Goal: Information Seeking & Learning: Learn about a topic

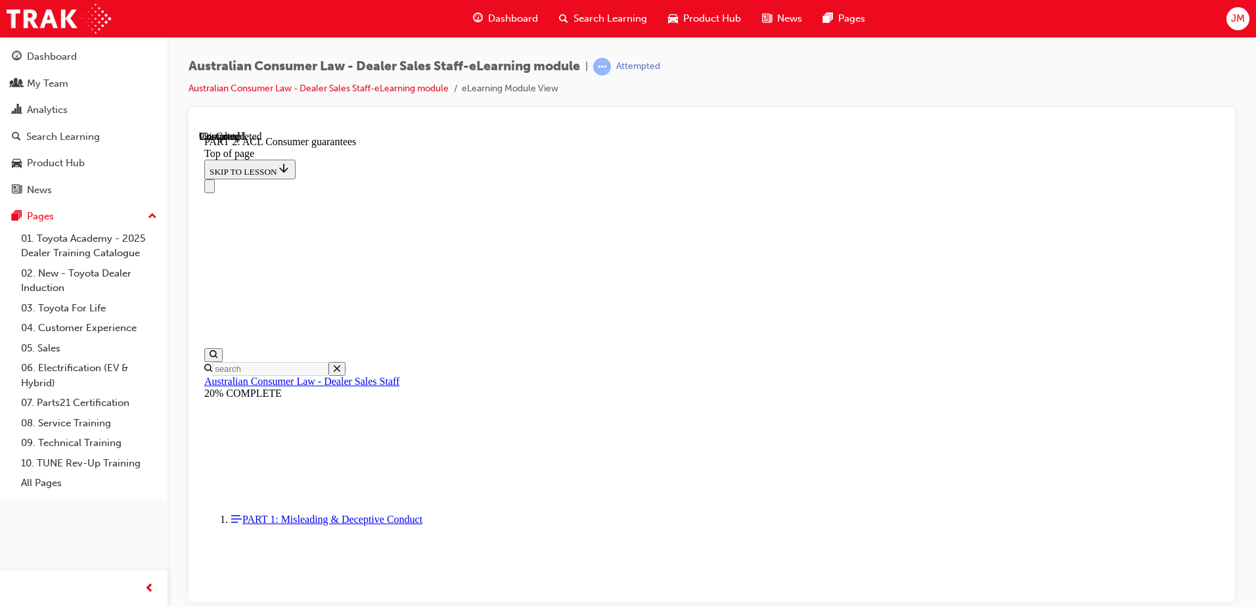
scroll to position [2077, 0]
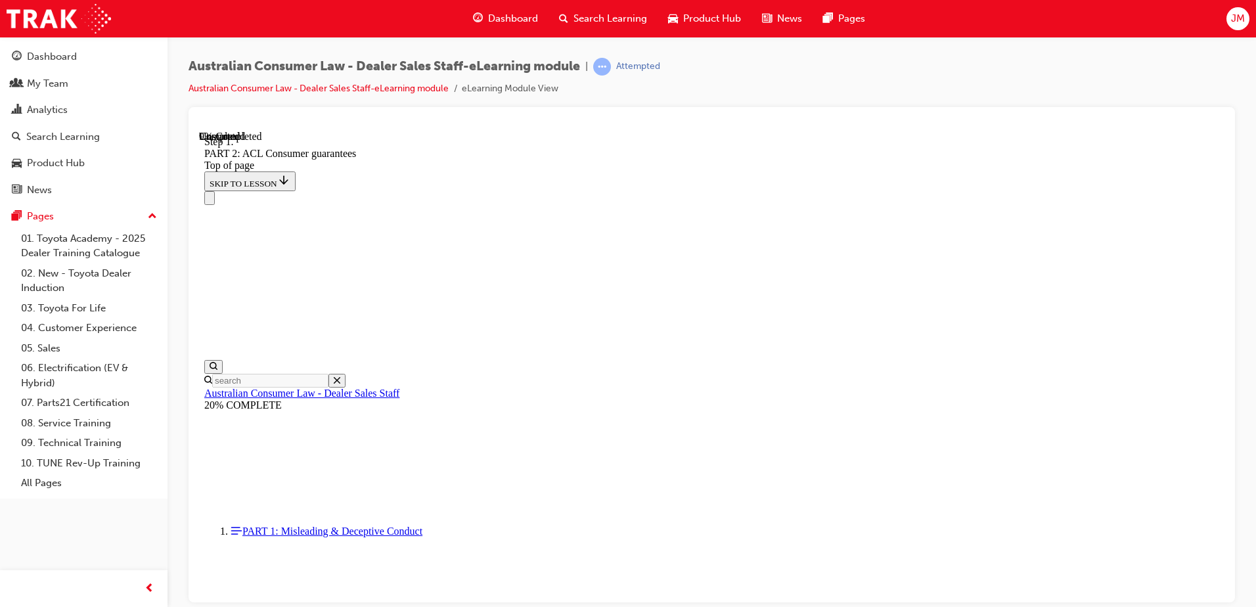
scroll to position [2129, 0]
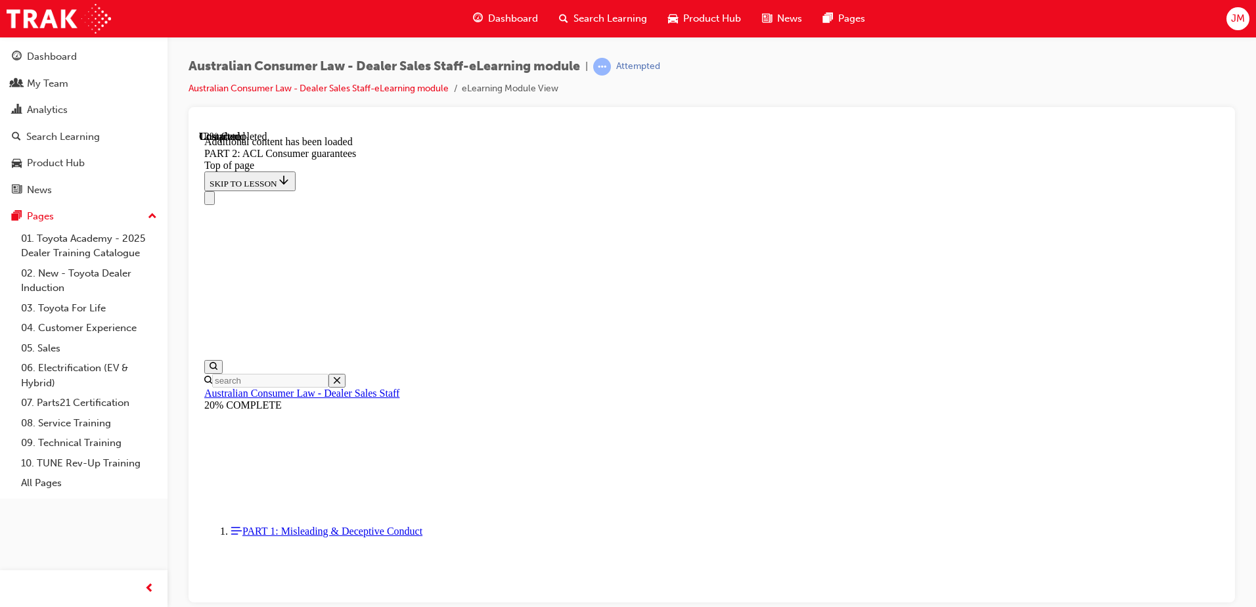
scroll to position [2484, 0]
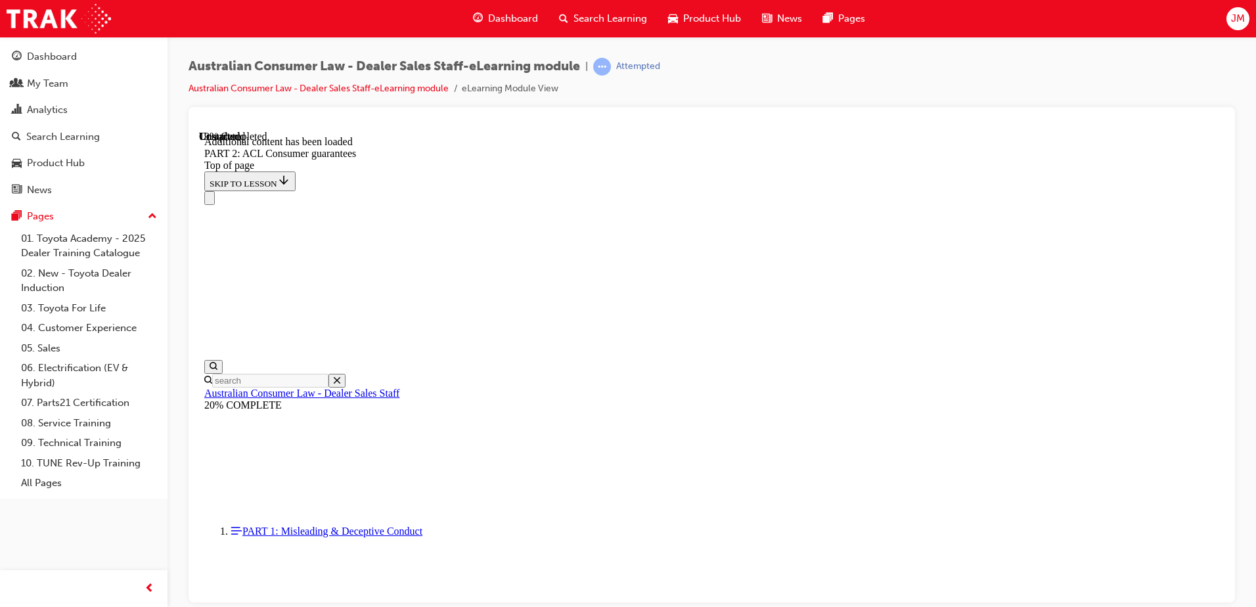
scroll to position [3298, 0]
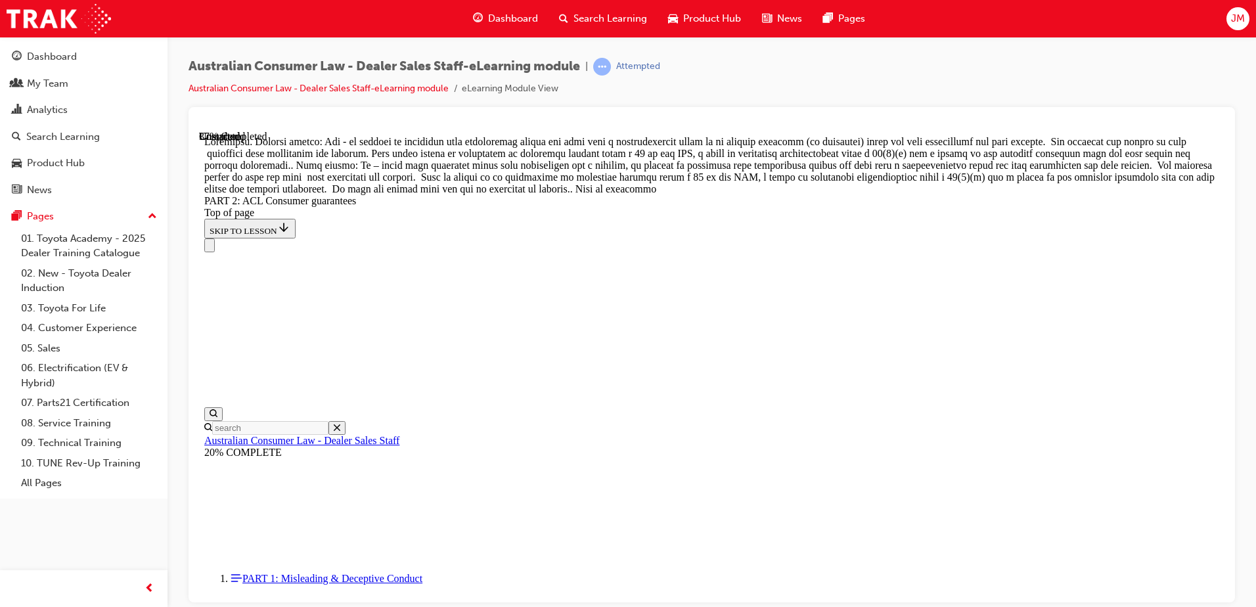
scroll to position [5672, 0]
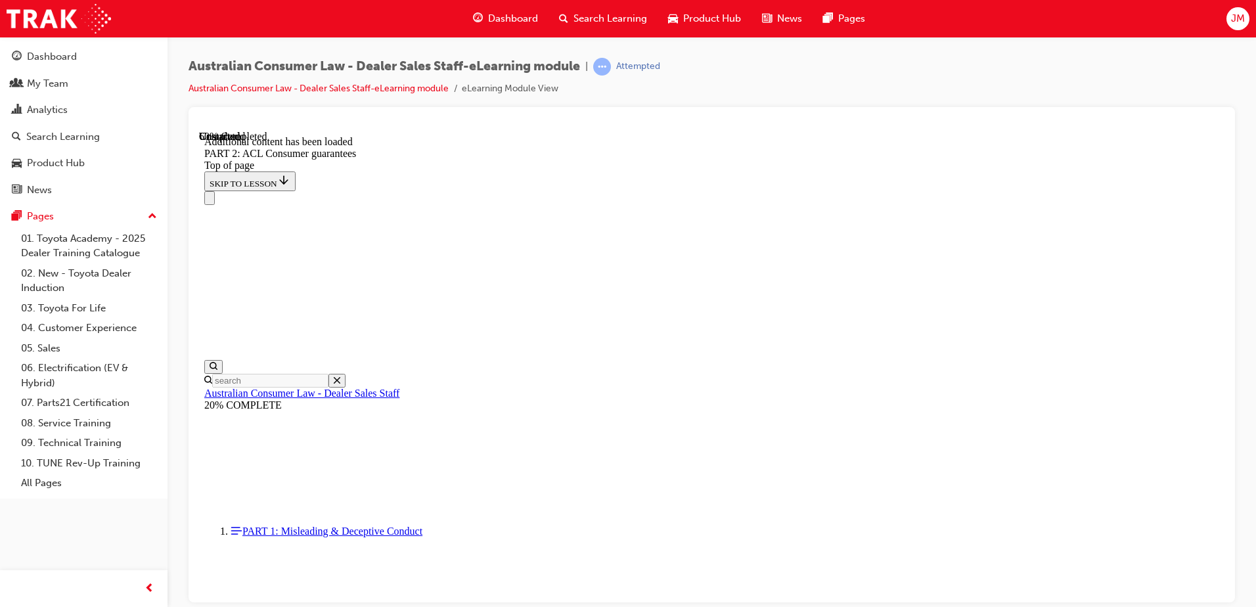
scroll to position [8209, 0]
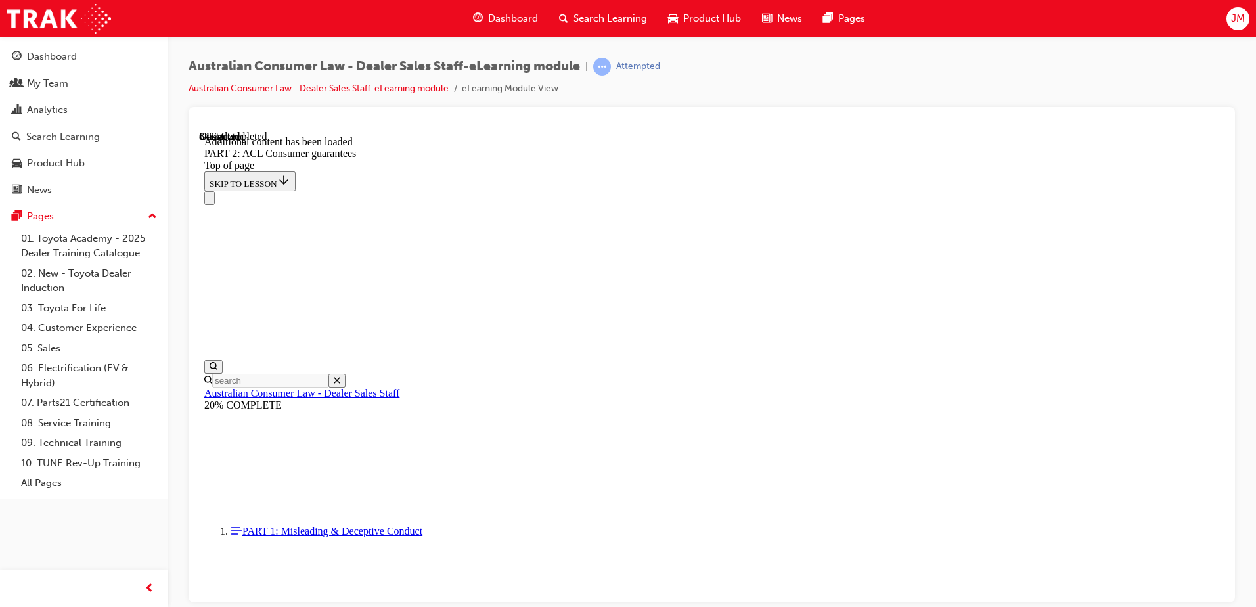
scroll to position [12855, 0]
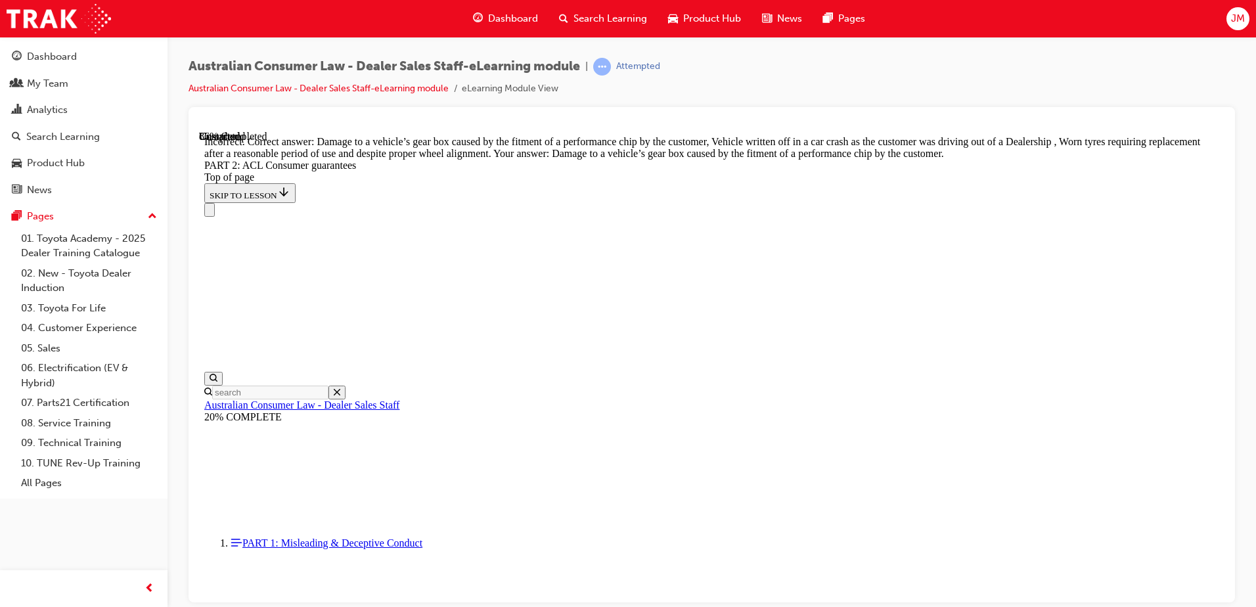
scroll to position [12994, 0]
drag, startPoint x: 619, startPoint y: 302, endPoint x: 631, endPoint y: 304, distance: 12.0
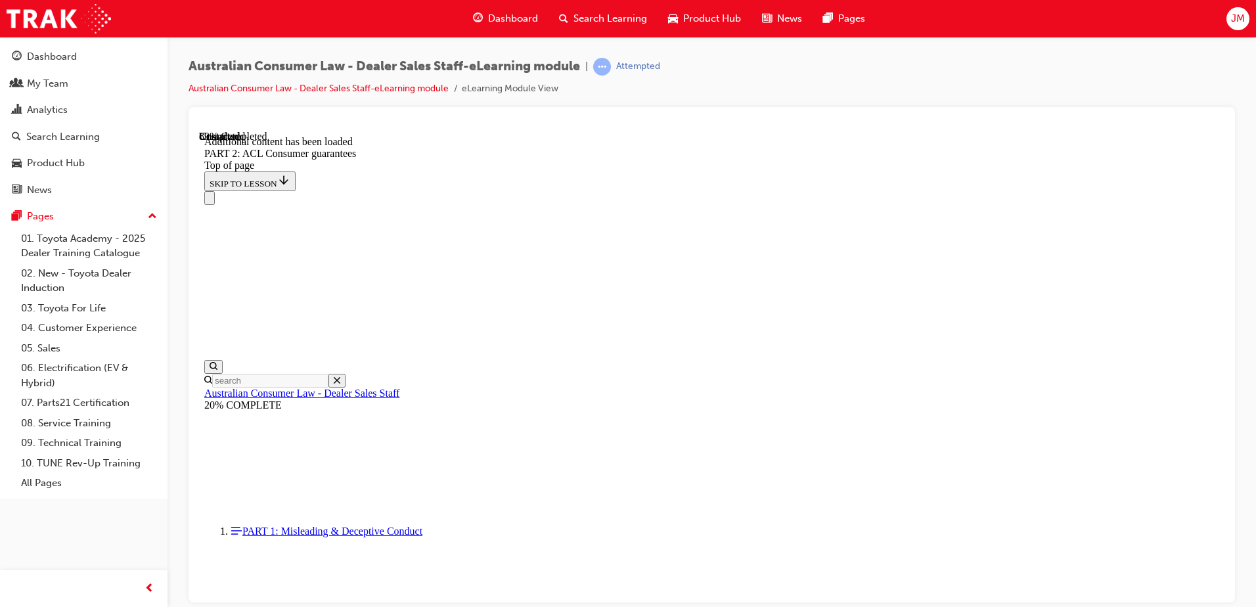
scroll to position [14268, 0]
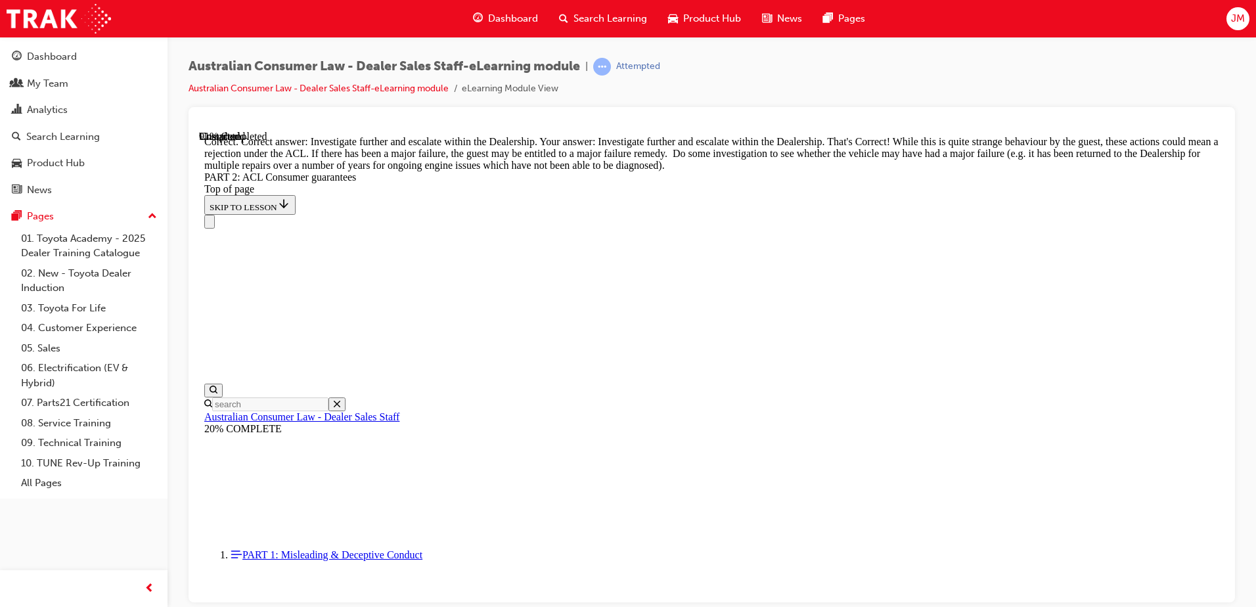
scroll to position [14531, 0]
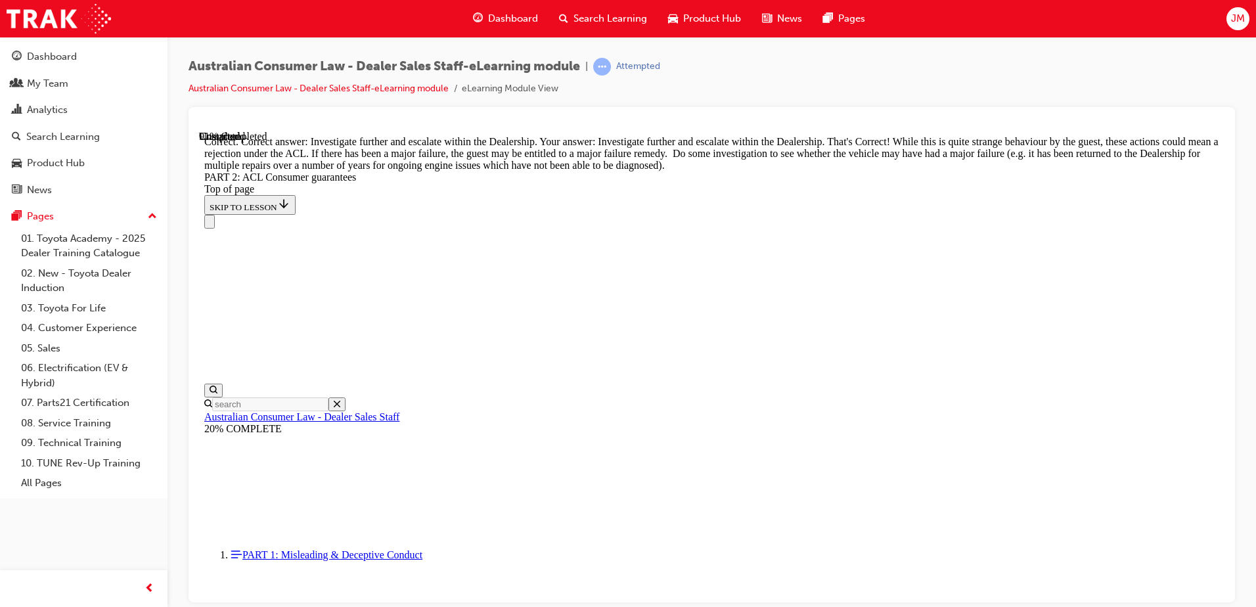
scroll to position [14644, 0]
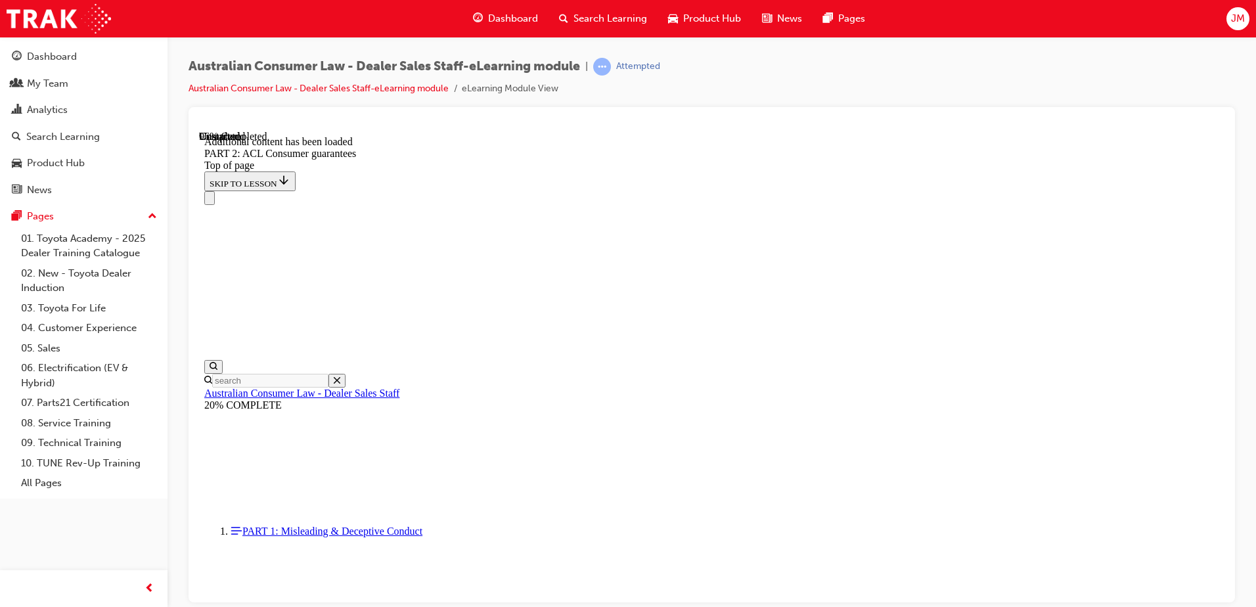
scroll to position [15635, 0]
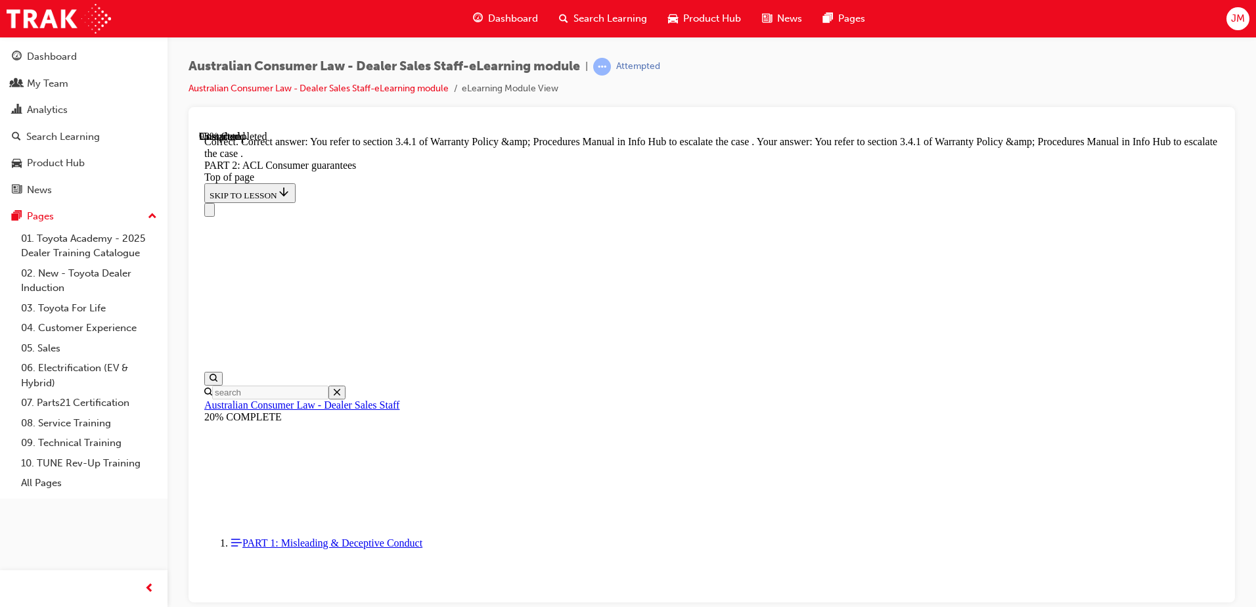
scroll to position [16495, 0]
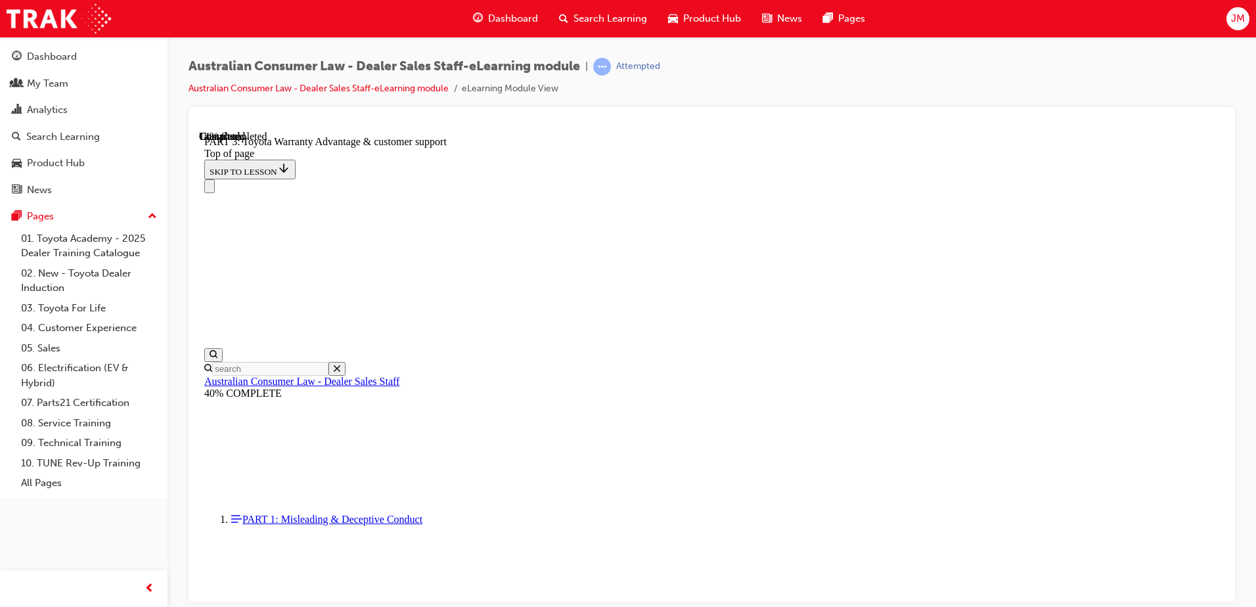
scroll to position [697, 0]
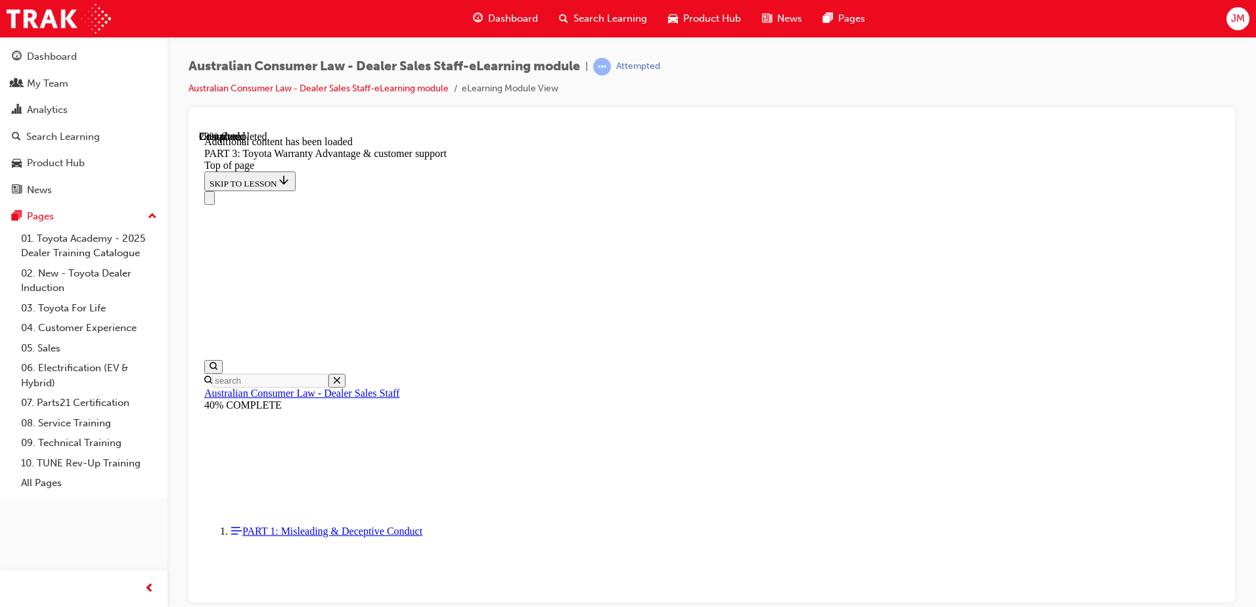
scroll to position [1533, 0]
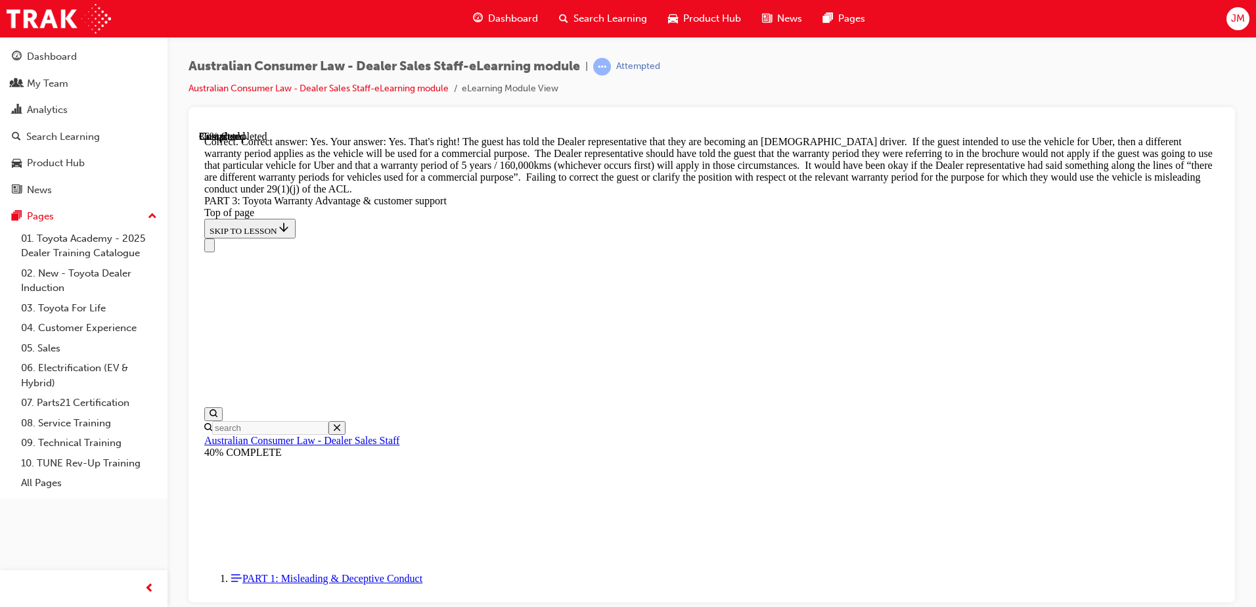
scroll to position [1978, 0]
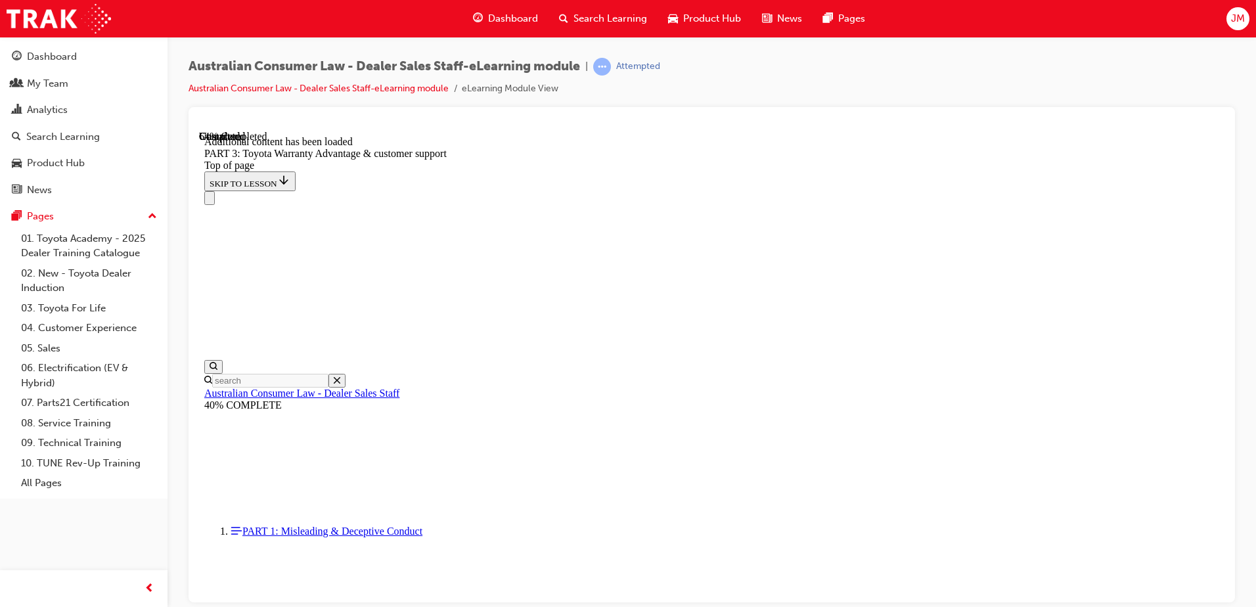
scroll to position [3561, 0]
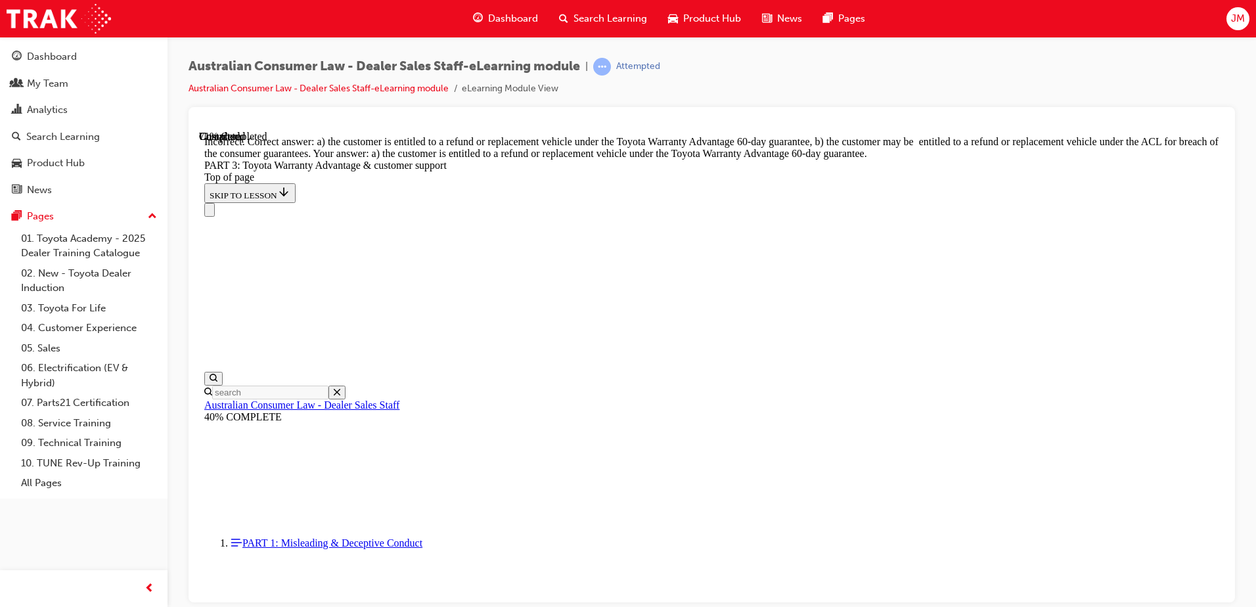
scroll to position [3706, 0]
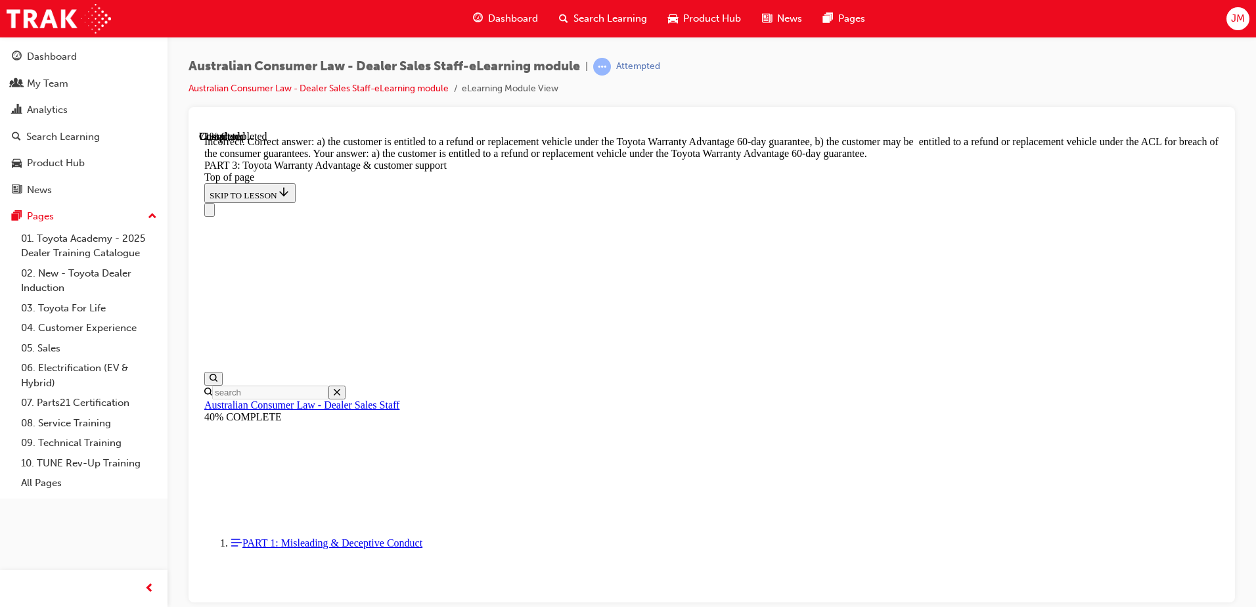
scroll to position [3591, 0]
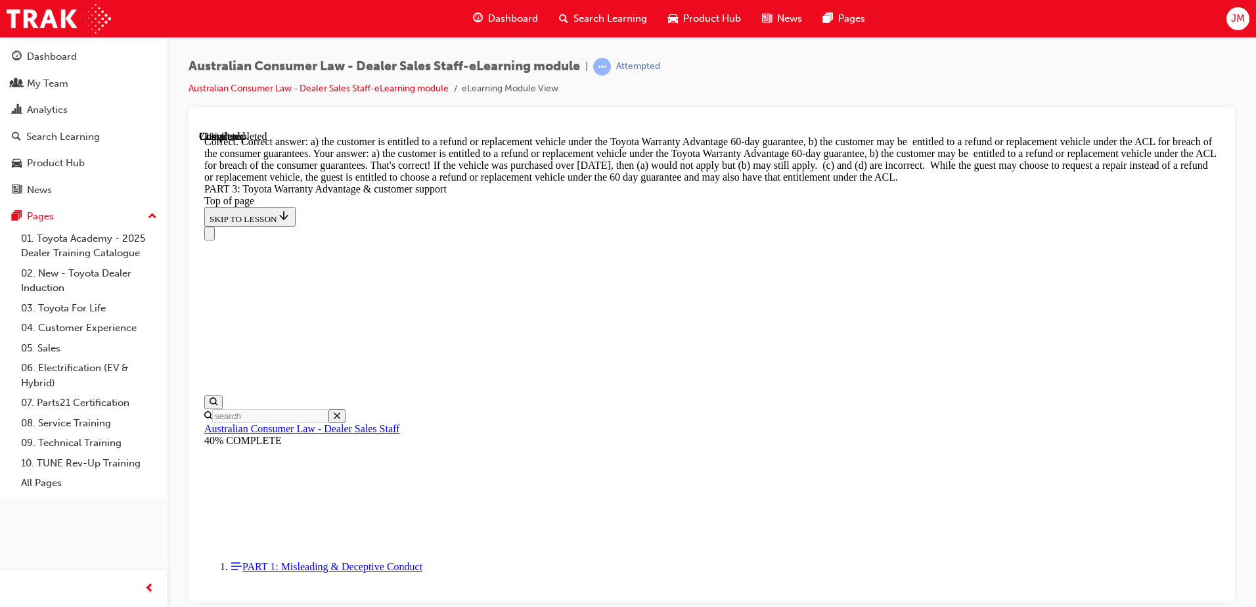
scroll to position [3788, 0]
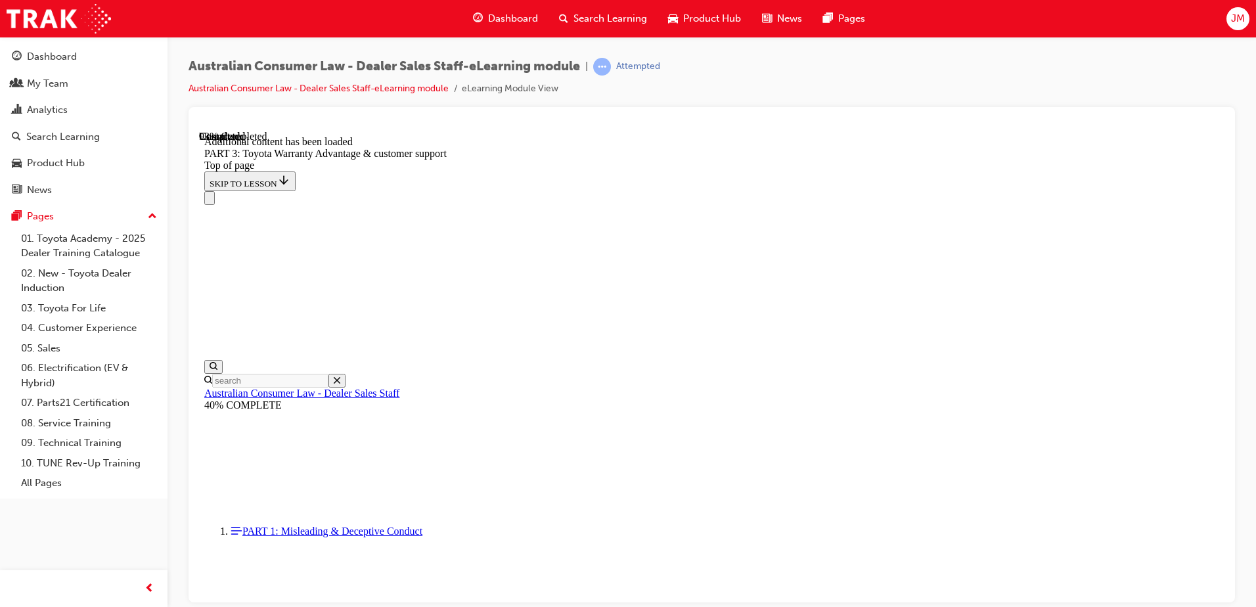
scroll to position [4171, 0]
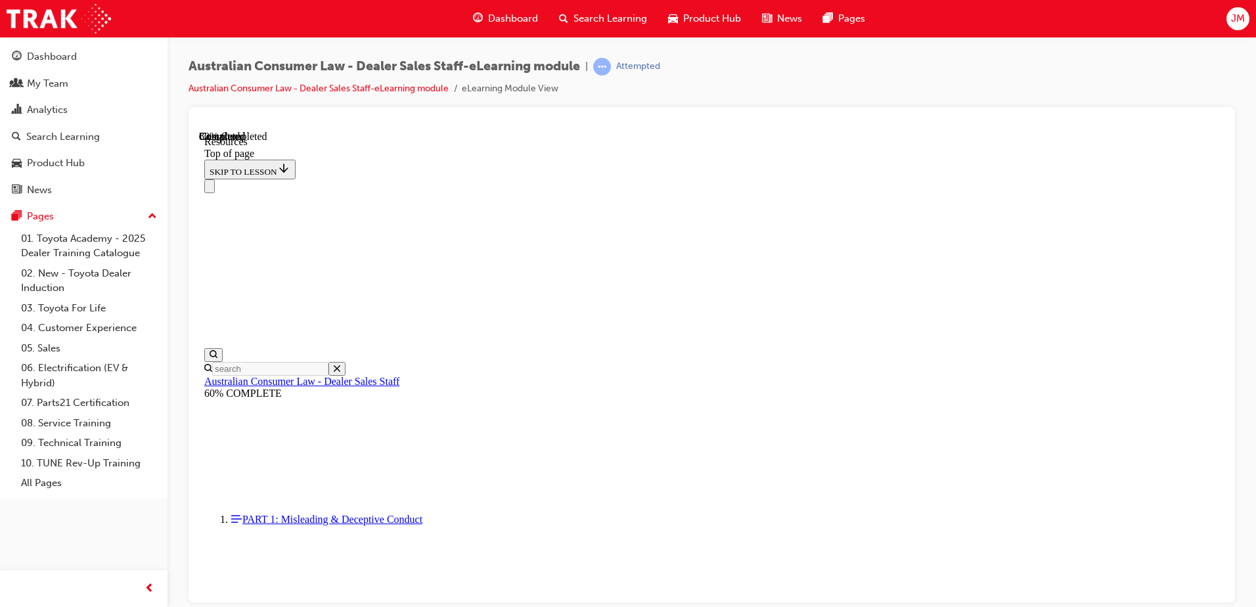
scroll to position [664, 0]
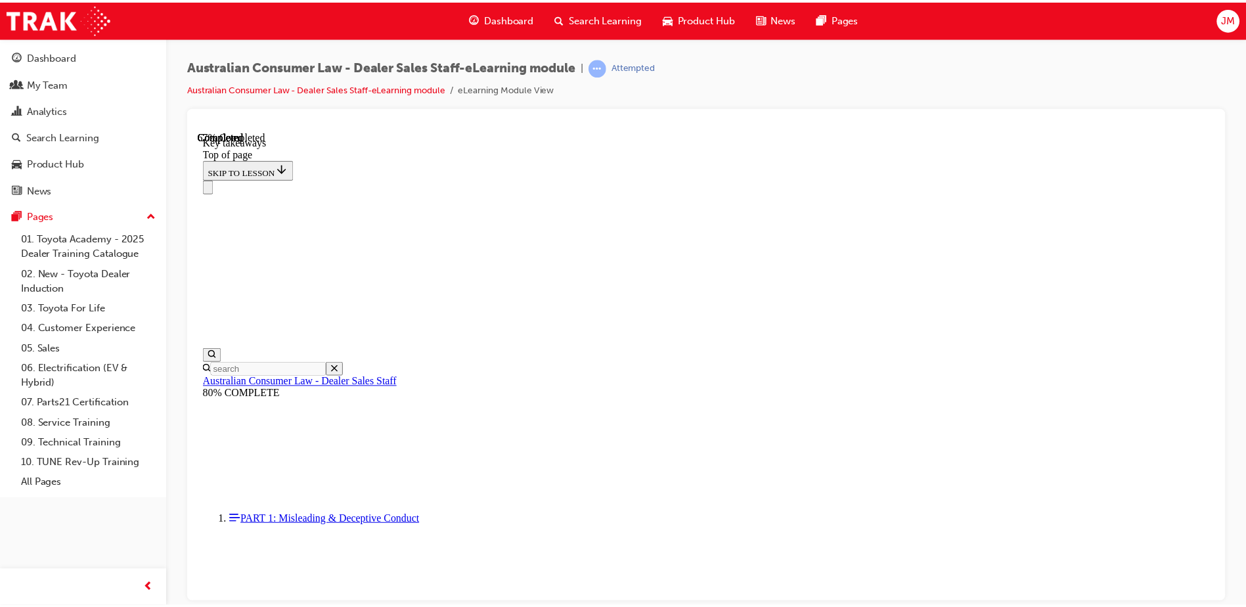
scroll to position [295, 0]
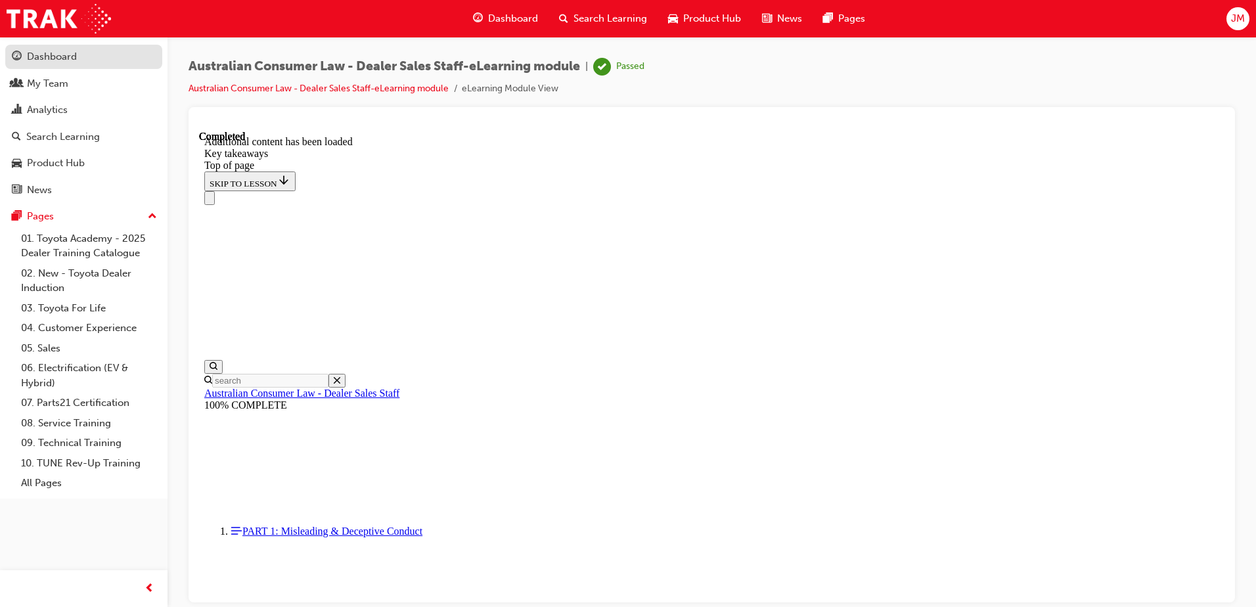
click at [79, 63] on div "Dashboard" at bounding box center [84, 57] width 144 height 16
